Goal: Use online tool/utility: Use online tool/utility

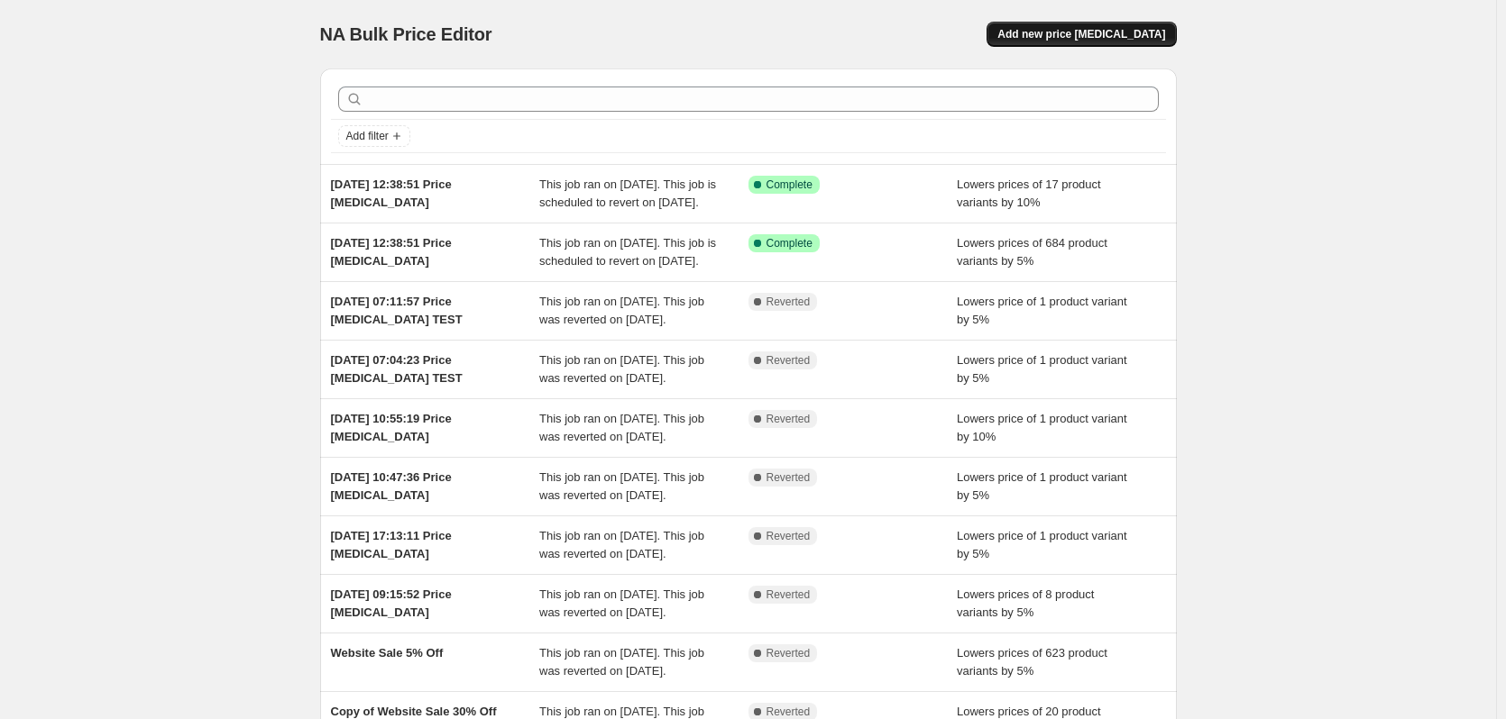
click at [1095, 27] on button "Add new price [MEDICAL_DATA]" at bounding box center [1080, 34] width 189 height 25
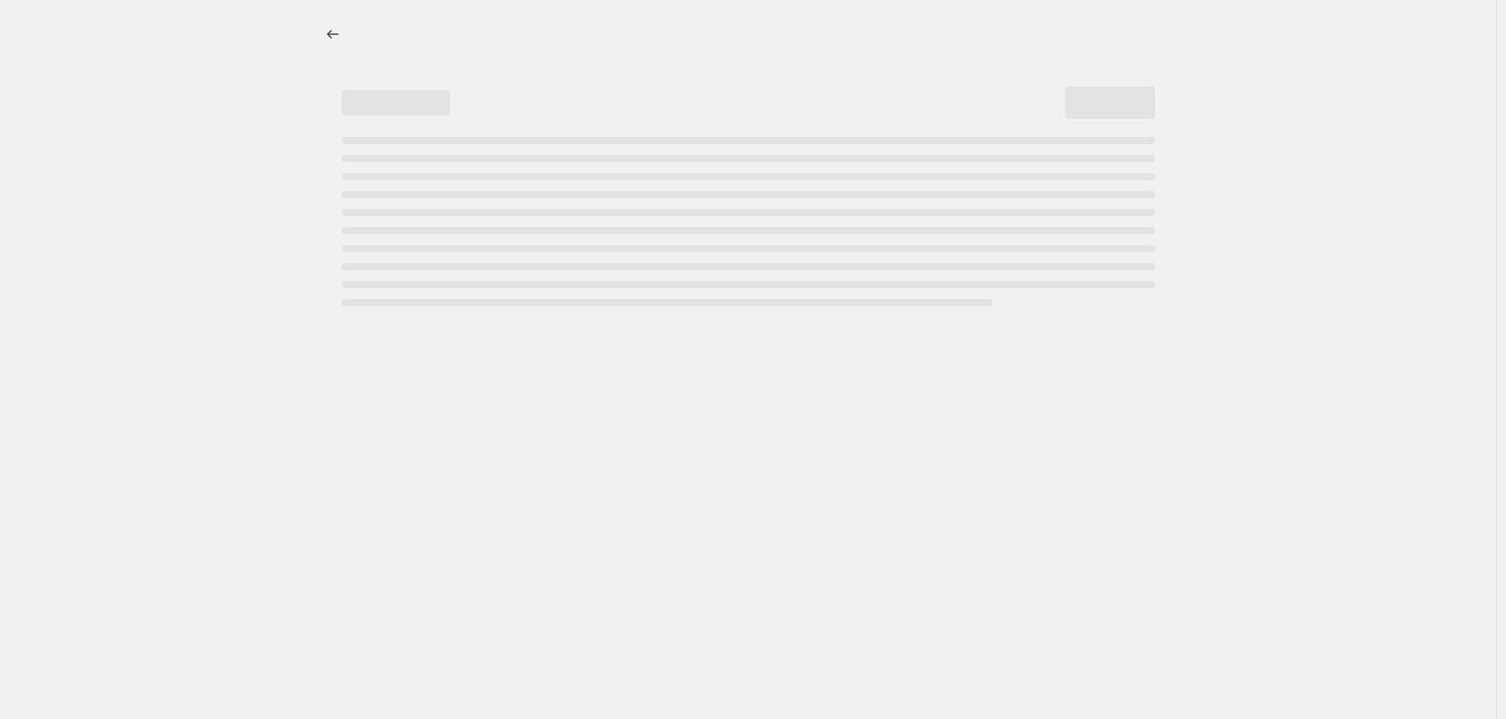
select select "percentage"
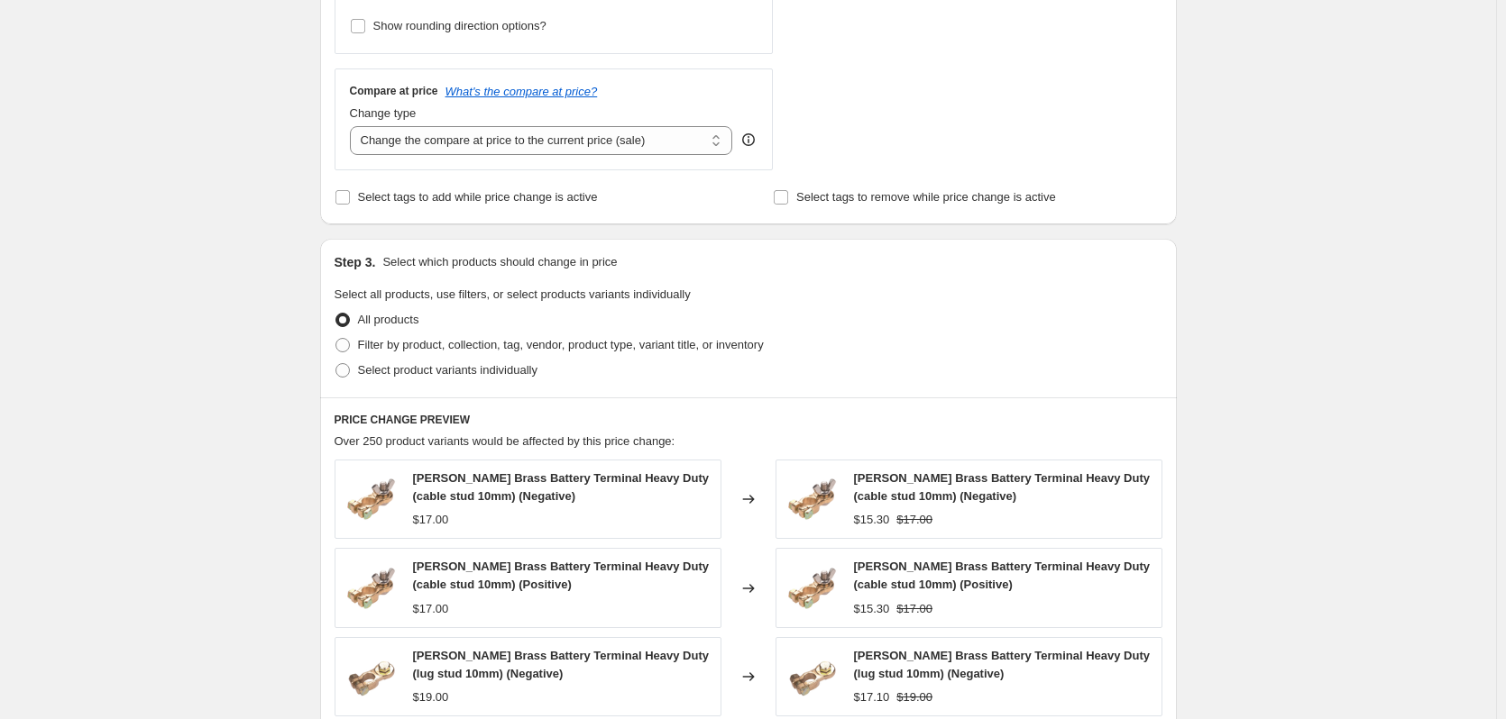
scroll to position [572, 0]
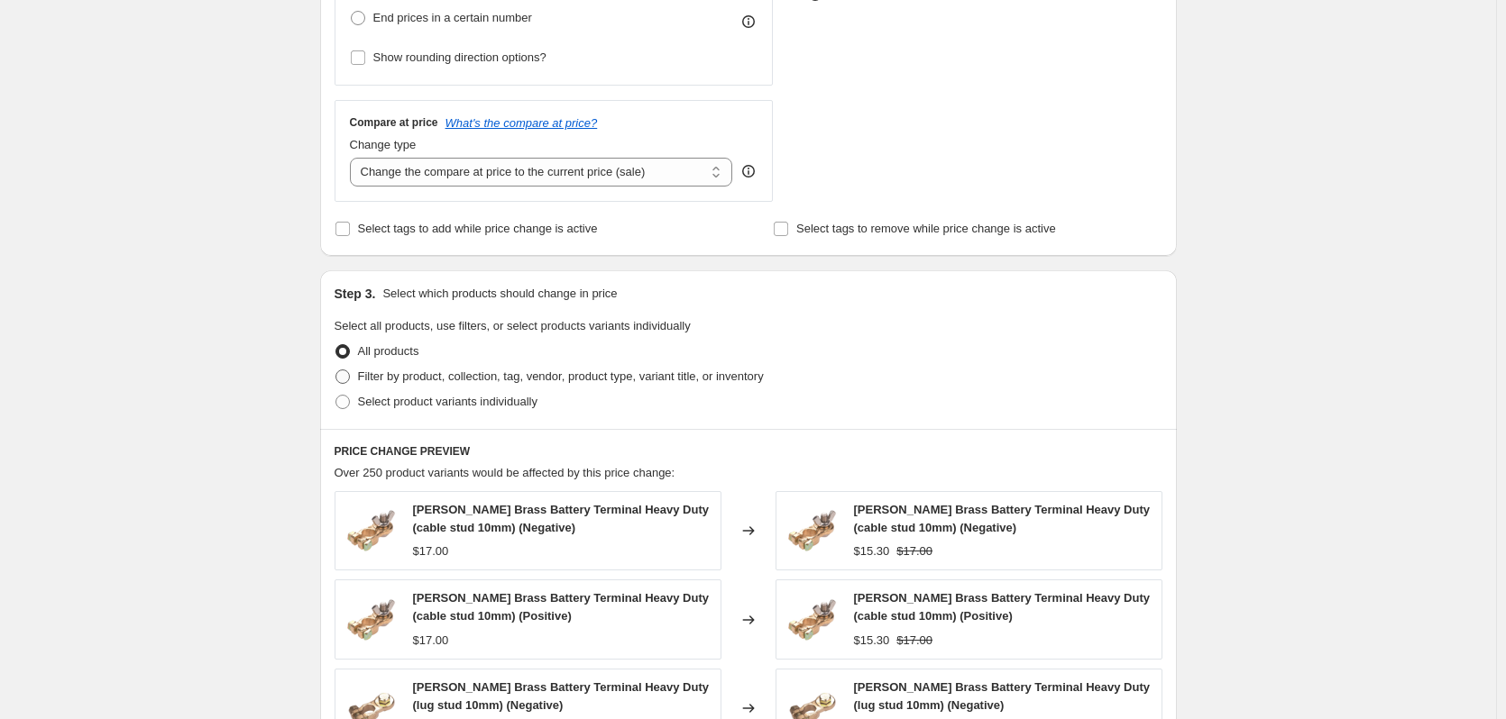
click at [469, 382] on span "Filter by product, collection, tag, vendor, product type, variant title, or inv…" at bounding box center [561, 377] width 406 height 14
click at [336, 371] on input "Filter by product, collection, tag, vendor, product type, variant title, or inv…" at bounding box center [335, 370] width 1 height 1
radio input "true"
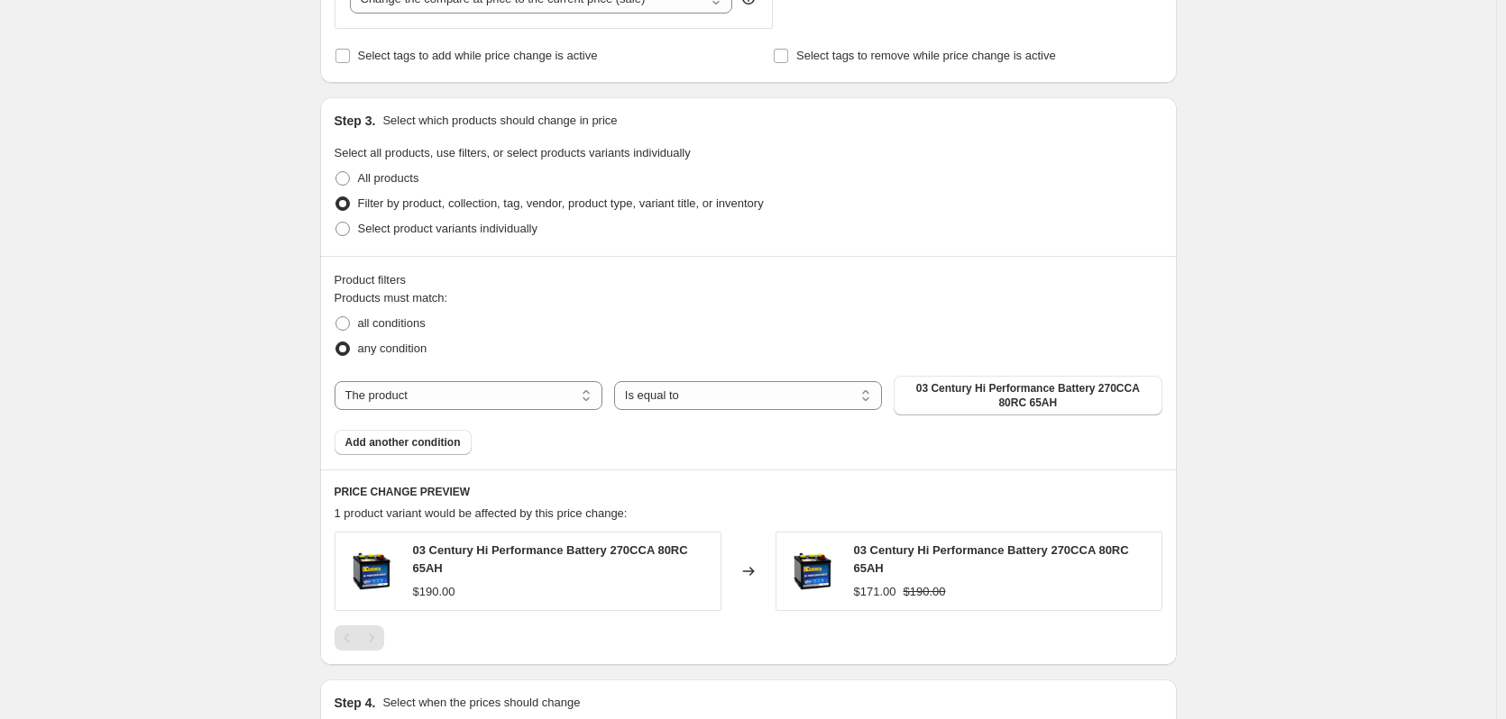
scroll to position [752, 0]
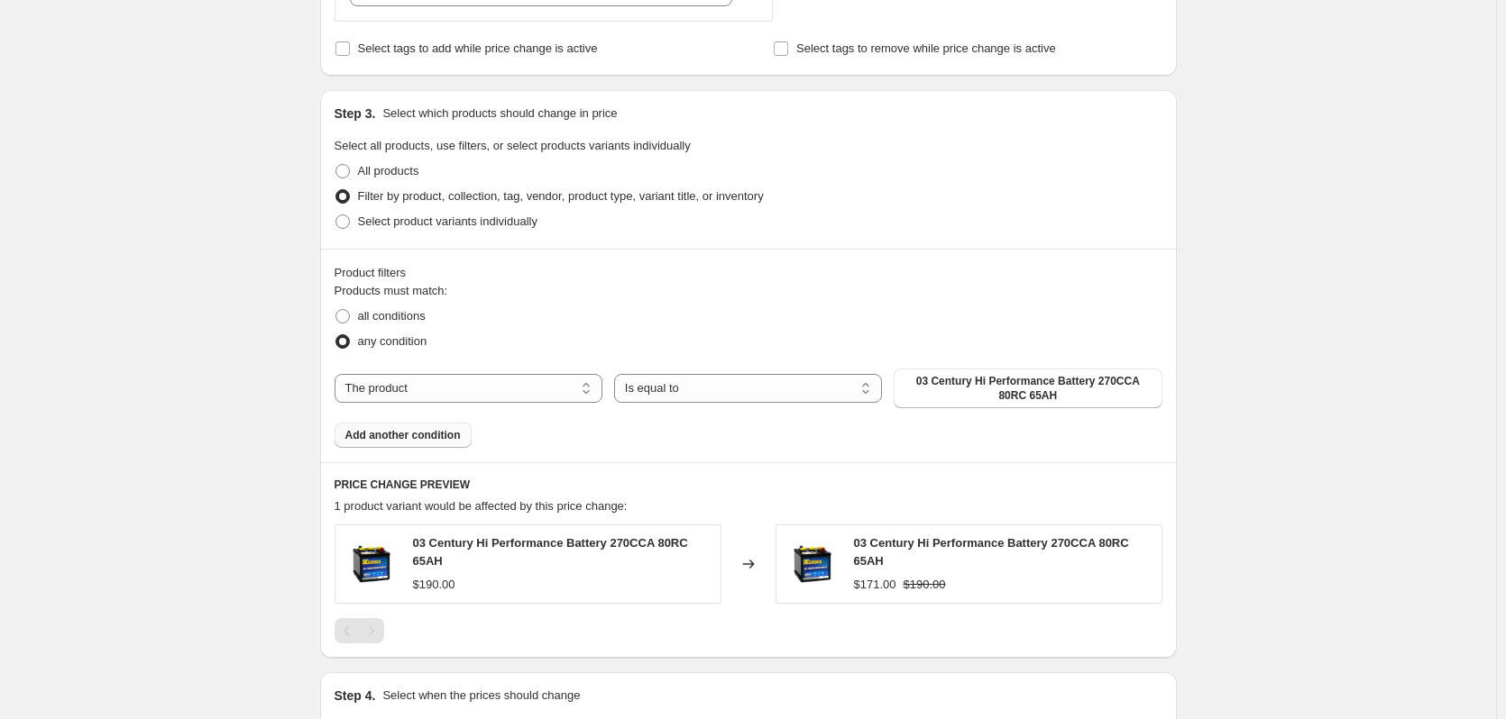
click at [445, 445] on button "Add another condition" at bounding box center [402, 435] width 137 height 25
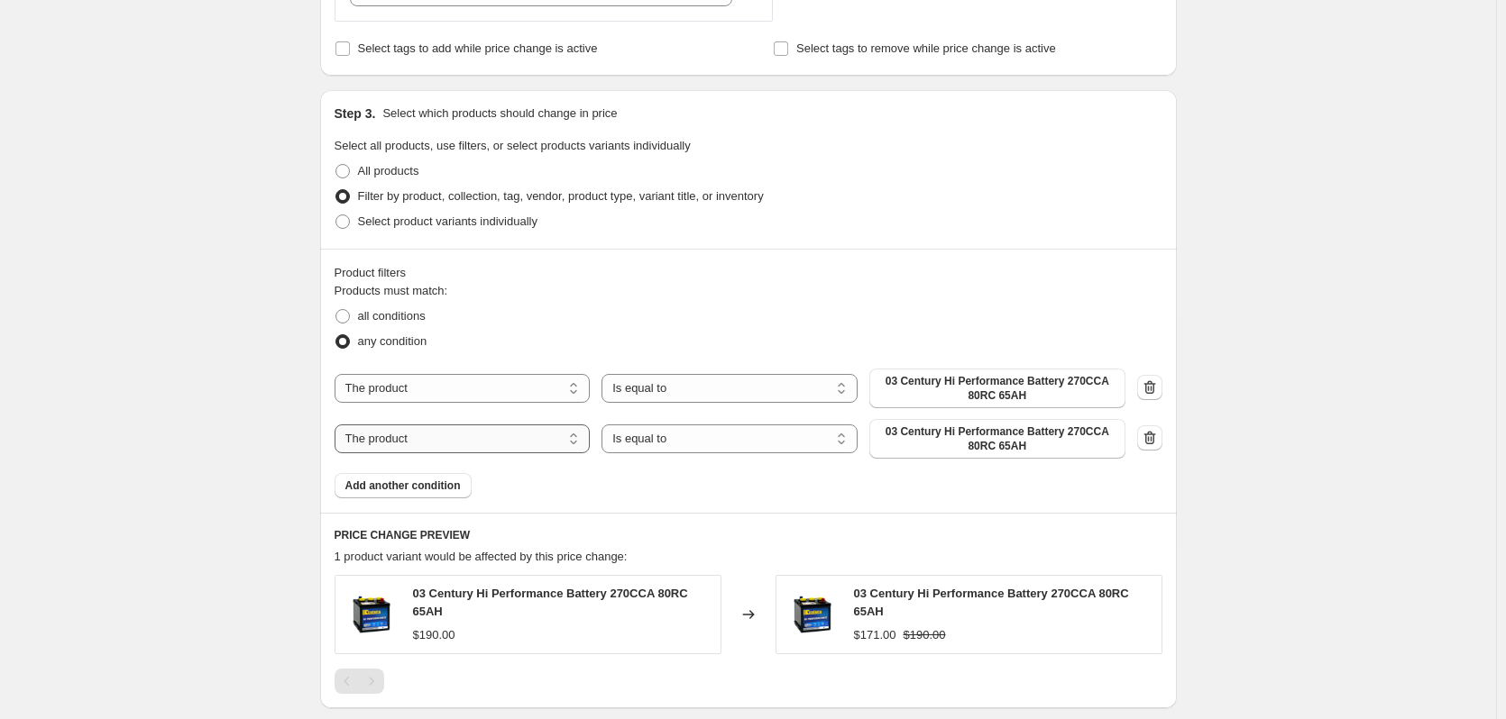
click at [546, 436] on select "The product The product's collection The product's tag The product's vendor The…" at bounding box center [462, 439] width 256 height 29
click at [338, 425] on select "The product The product's collection The product's tag The product's vendor The…" at bounding box center [462, 439] width 256 height 29
click at [688, 433] on select "Is equal to Is not equal to" at bounding box center [729, 439] width 256 height 29
click at [687, 437] on select "Is equal to Is not equal to" at bounding box center [729, 439] width 256 height 29
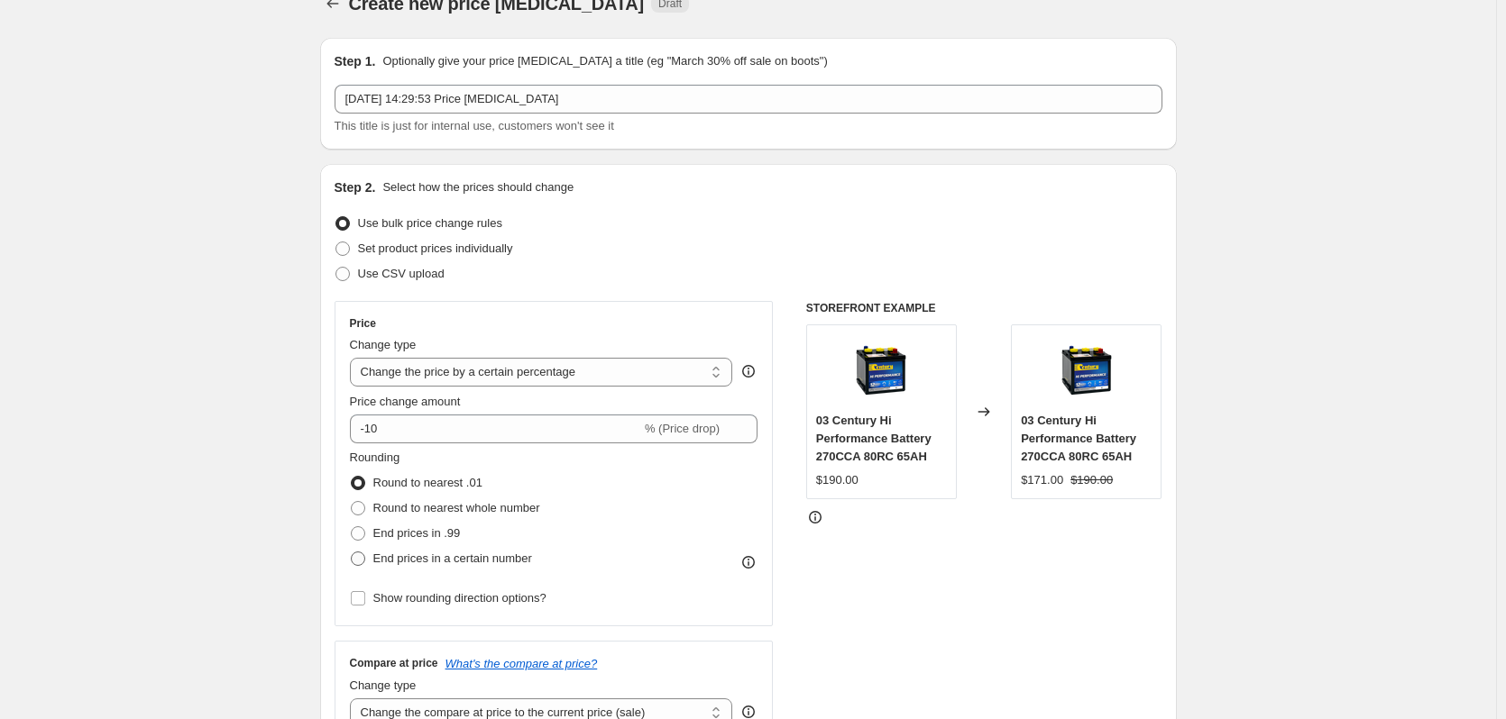
scroll to position [0, 0]
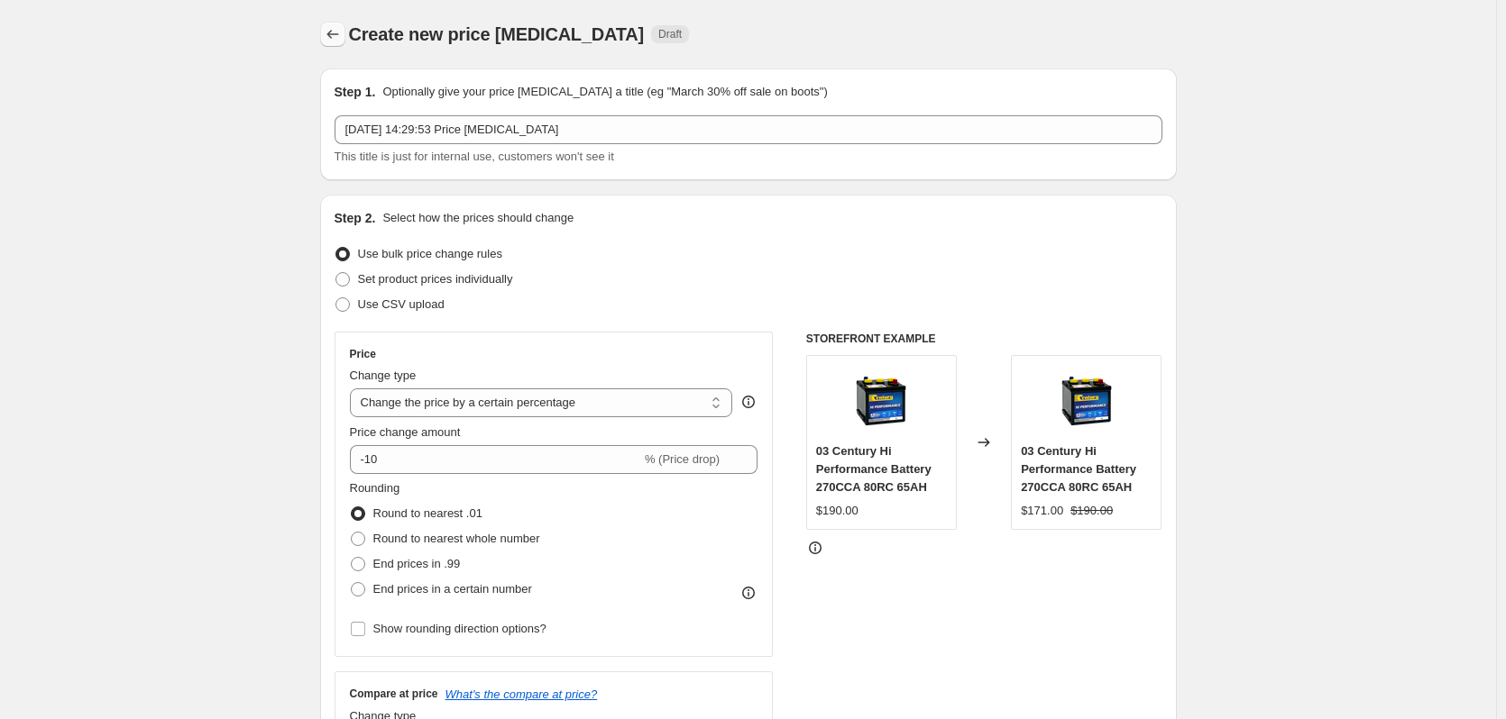
click at [325, 36] on button "Price change jobs" at bounding box center [332, 34] width 25 height 25
